Goal: Navigation & Orientation: Find specific page/section

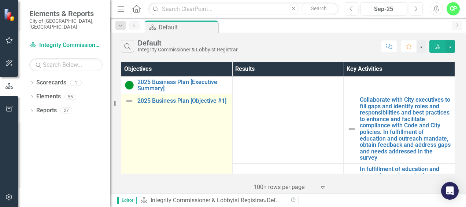
click at [128, 103] on img at bounding box center [129, 100] width 9 height 9
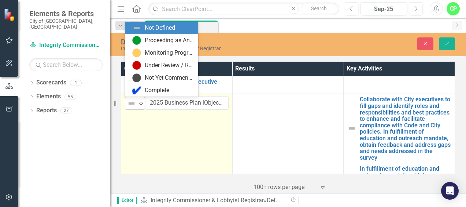
click at [144, 103] on icon "Expand" at bounding box center [140, 103] width 7 height 6
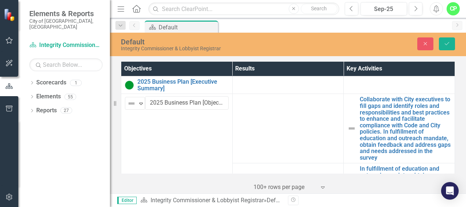
click at [308, 127] on td at bounding box center [287, 128] width 111 height 69
click at [423, 45] on icon "Close" at bounding box center [425, 43] width 7 height 5
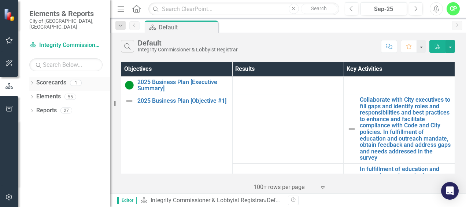
click at [49, 78] on link "Scorecards" at bounding box center [51, 82] width 30 height 8
click at [30, 81] on icon "Dropdown" at bounding box center [31, 83] width 5 height 4
click at [49, 92] on link "Integrity Commissioner & Lobbyist Registrar" at bounding box center [75, 96] width 70 height 8
